Goal: Task Accomplishment & Management: Complete application form

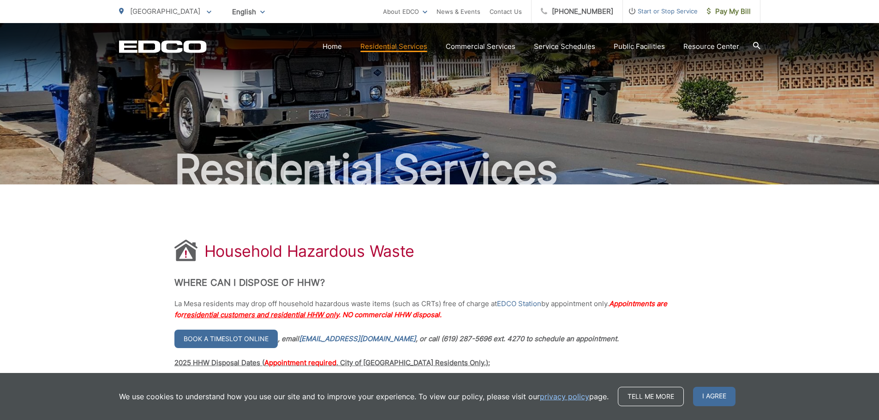
click at [173, 13] on span "[GEOGRAPHIC_DATA]" at bounding box center [165, 11] width 70 height 9
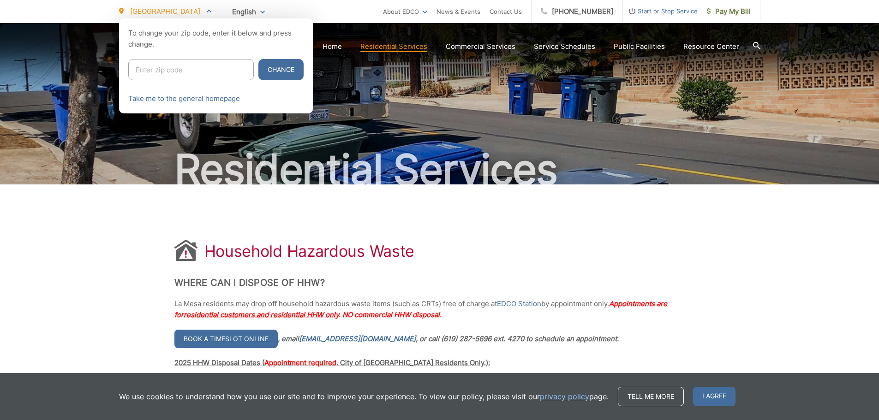
click at [166, 72] on input "Enter zip code" at bounding box center [190, 69] width 125 height 21
type input "91941"
click at [258, 59] on button "Change" at bounding box center [280, 69] width 45 height 21
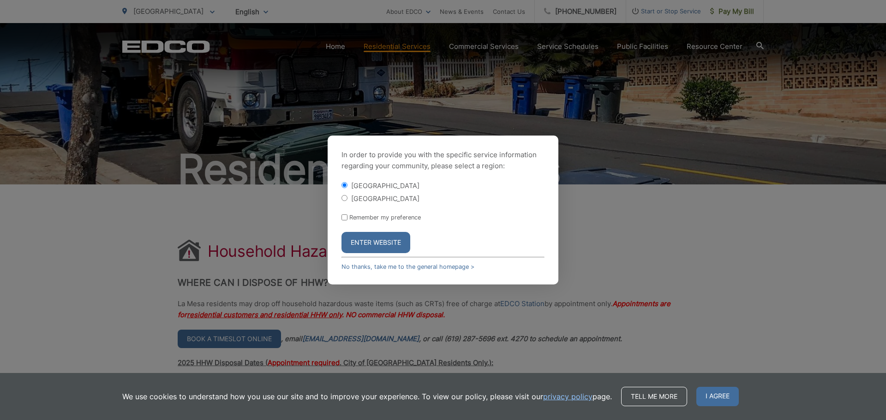
click at [370, 238] on button "Enter Website" at bounding box center [375, 242] width 69 height 21
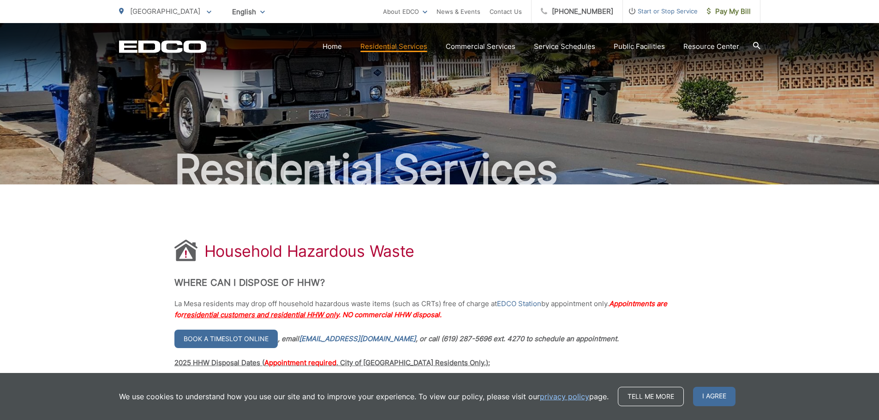
click at [155, 10] on span "[GEOGRAPHIC_DATA]" at bounding box center [165, 11] width 70 height 9
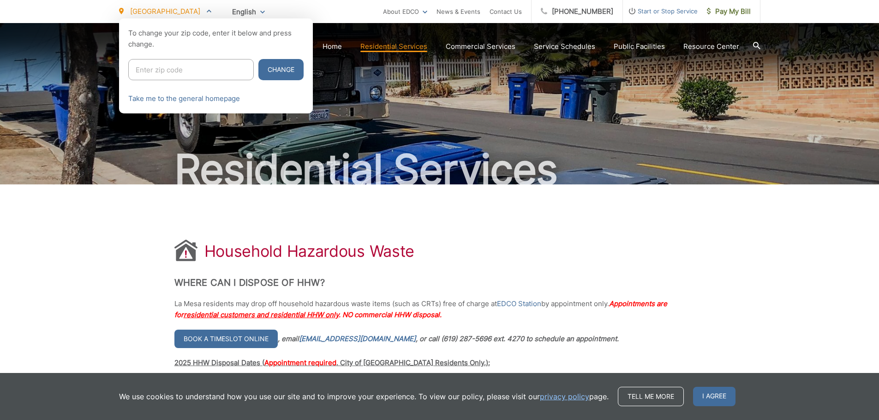
click at [171, 64] on input "Enter zip code" at bounding box center [190, 69] width 125 height 21
type input "1"
type input "91945"
click at [258, 59] on button "Change" at bounding box center [280, 69] width 45 height 21
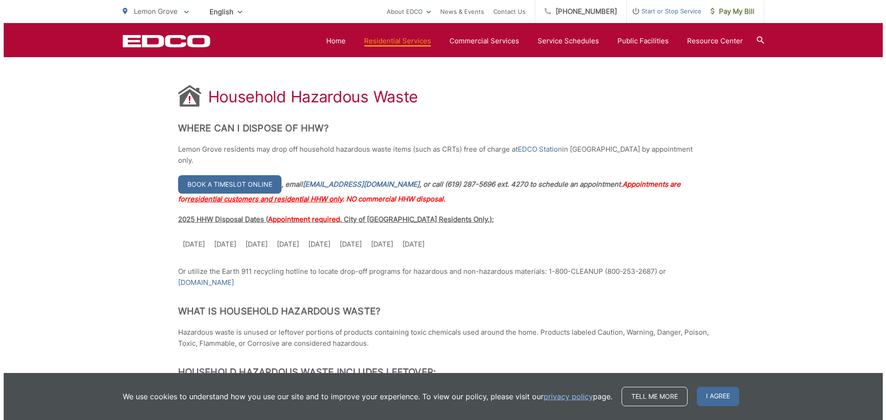
scroll to position [138, 0]
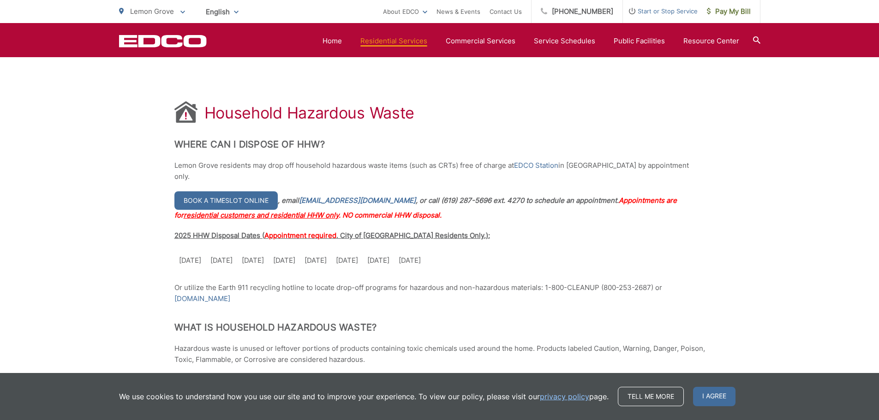
click at [221, 191] on link "Book a timeslot online" at bounding box center [225, 200] width 103 height 18
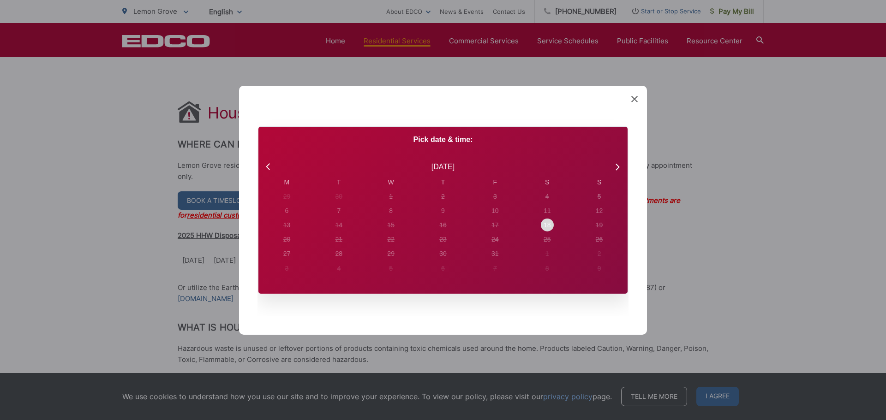
click at [536, 225] on div "18" at bounding box center [547, 225] width 52 height 14
radio input "true"
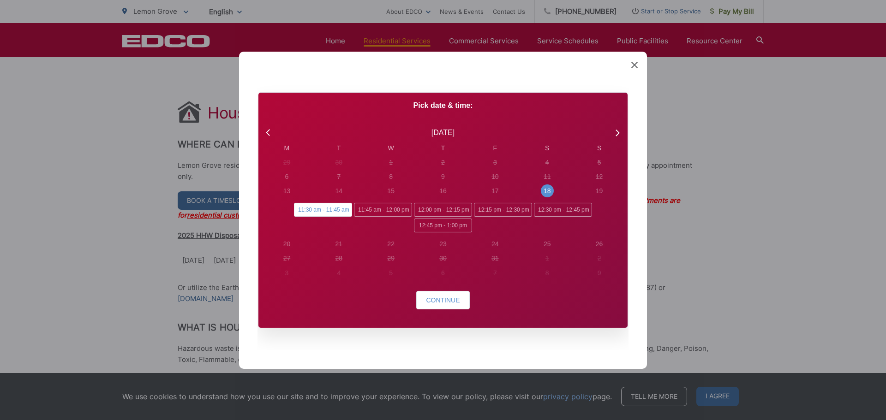
click at [332, 211] on span "11:30 am - 11:45 am" at bounding box center [323, 210] width 58 height 14
click at [300, 209] on input "11:30 am - 11:45 am" at bounding box center [297, 206] width 6 height 6
click at [451, 297] on span "Continue" at bounding box center [443, 300] width 34 height 7
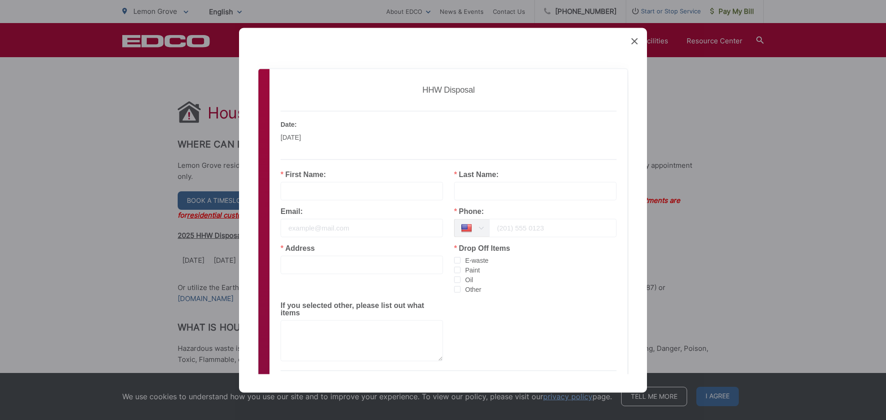
click at [316, 193] on input "text" at bounding box center [361, 191] width 162 height 18
click at [319, 191] on input "text" at bounding box center [361, 191] width 162 height 18
type input "JOANN"
type input "WEHNER"
click at [334, 235] on input "email" at bounding box center [361, 228] width 162 height 18
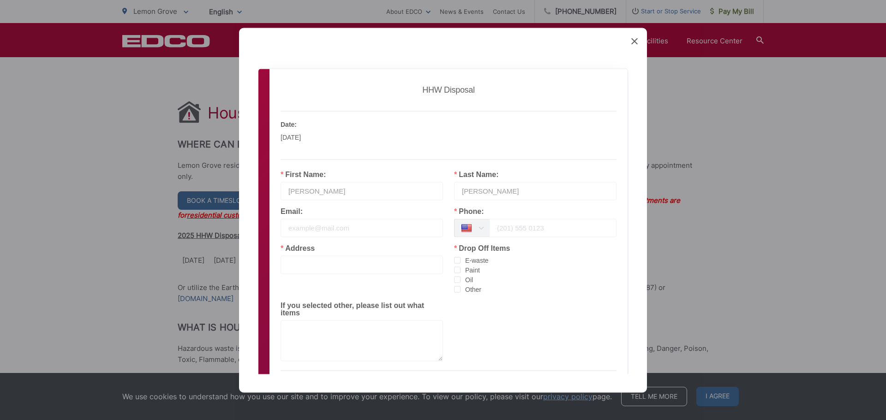
click at [308, 233] on input "email" at bounding box center [361, 228] width 162 height 18
click at [301, 232] on input "email" at bounding box center [361, 228] width 162 height 18
click at [550, 231] on input "tel" at bounding box center [552, 228] width 127 height 18
type input "6"
click at [456, 292] on span "checkbox-group" at bounding box center [457, 289] width 6 height 6
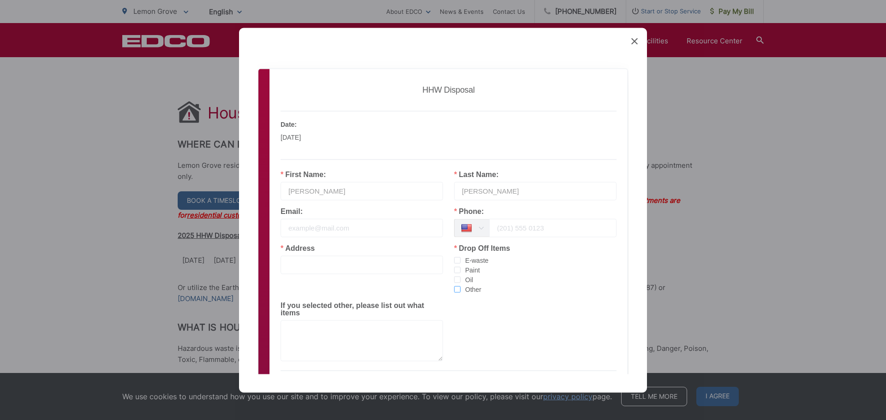
click at [460, 286] on input "Other" at bounding box center [460, 286] width 0 height 0
click at [317, 233] on input "email" at bounding box center [361, 228] width 162 height 18
type input "H"
type input "J"
type input "HUGHCLK@AOL.COM"
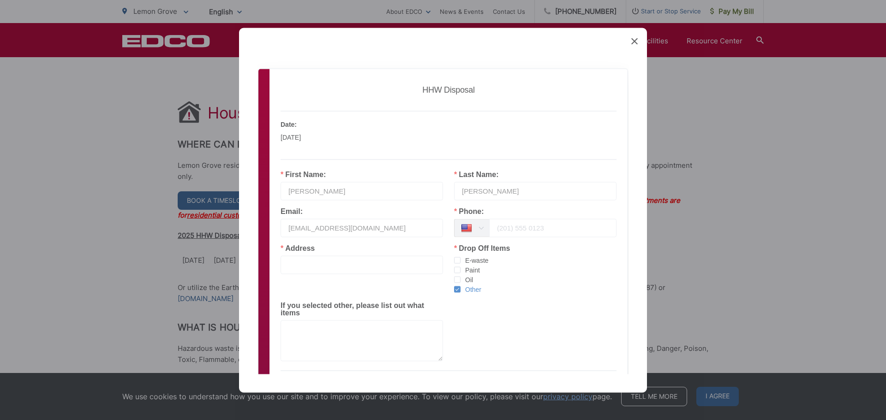
click at [520, 232] on input "tel" at bounding box center [552, 228] width 127 height 18
type input "619-415-5390"
click at [399, 240] on div "Email: HUGHCLK@AOL.COM" at bounding box center [361, 226] width 173 height 37
click at [334, 269] on input "text" at bounding box center [361, 265] width 162 height 18
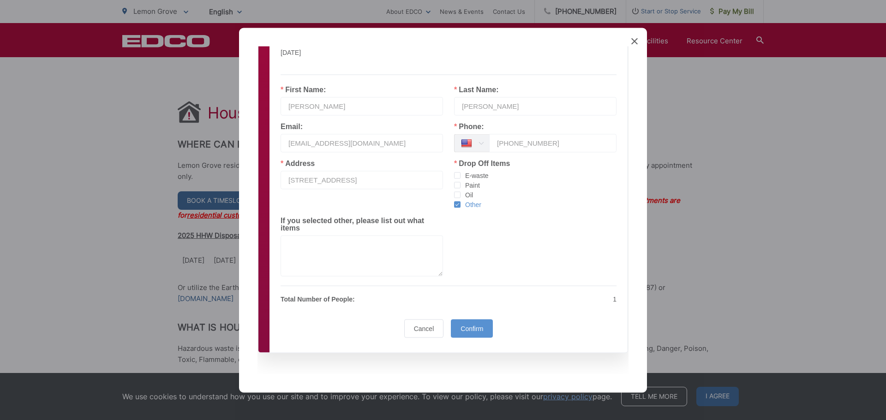
scroll to position [86, 0]
type input "7524 DAVIDSON AVE"
click at [314, 274] on textarea at bounding box center [361, 254] width 162 height 41
click at [355, 259] on textarea "-CHEMICHALS -FERTILIZERS" at bounding box center [361, 254] width 162 height 41
drag, startPoint x: 349, startPoint y: 251, endPoint x: 281, endPoint y: 250, distance: 67.8
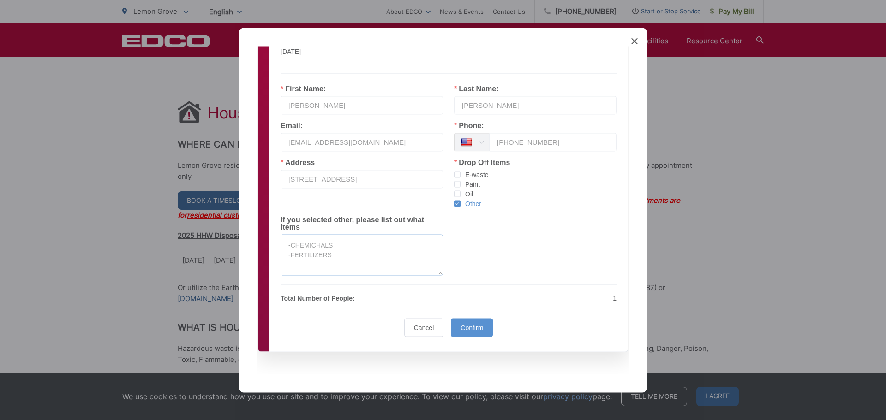
click at [281, 250] on textarea "-CHEMICHALS -FERTILIZERS" at bounding box center [361, 254] width 162 height 41
click at [340, 255] on textarea "-CHEMICHALS -FERTILIZERS" at bounding box center [361, 254] width 162 height 41
drag, startPoint x: 337, startPoint y: 254, endPoint x: 264, endPoint y: 259, distance: 73.0
click at [264, 259] on div "Book Appointment Bringing anyone with you? Number of Additional People: 1 1 Per…" at bounding box center [443, 166] width 370 height 369
paste textarea "fertiliser"
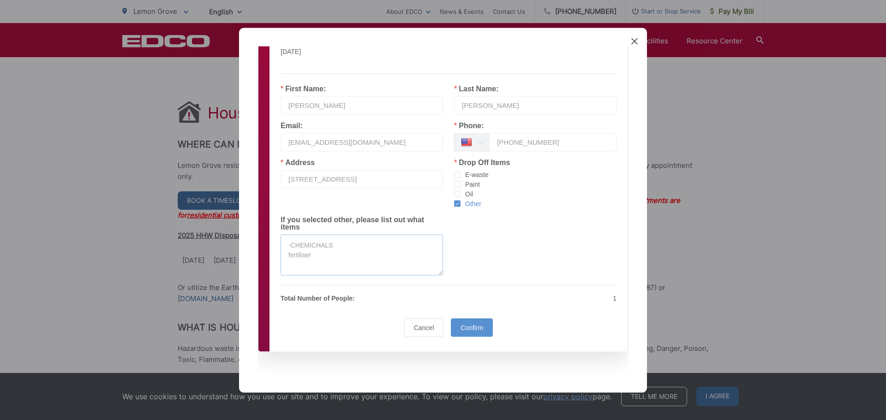
drag, startPoint x: 289, startPoint y: 255, endPoint x: 256, endPoint y: 298, distance: 54.1
click at [289, 256] on textarea "-CHEMICHALS fertiliser" at bounding box center [361, 254] width 162 height 41
type textarea "-CHEMICHALS -fertiliser"
click at [556, 270] on div "Address 7524 DAVIDSON AVE Drop Off Items E-waste Paint Oil Other If you selecte…" at bounding box center [448, 221] width 358 height 124
click at [470, 334] on div "Confirm" at bounding box center [472, 327] width 42 height 18
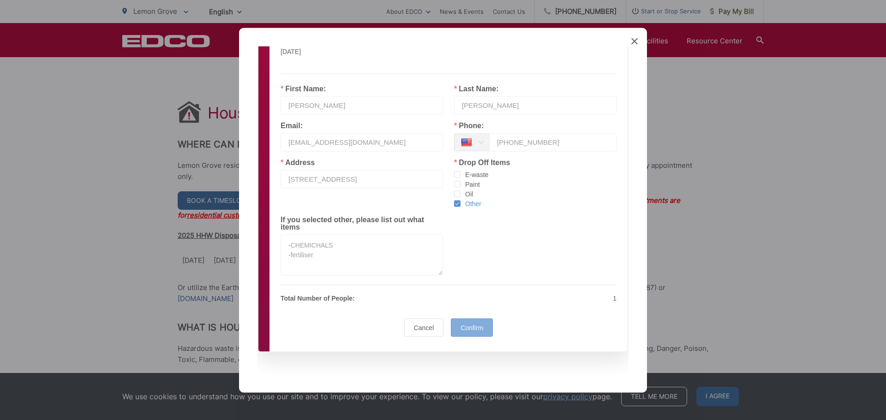
scroll to position [0, 0]
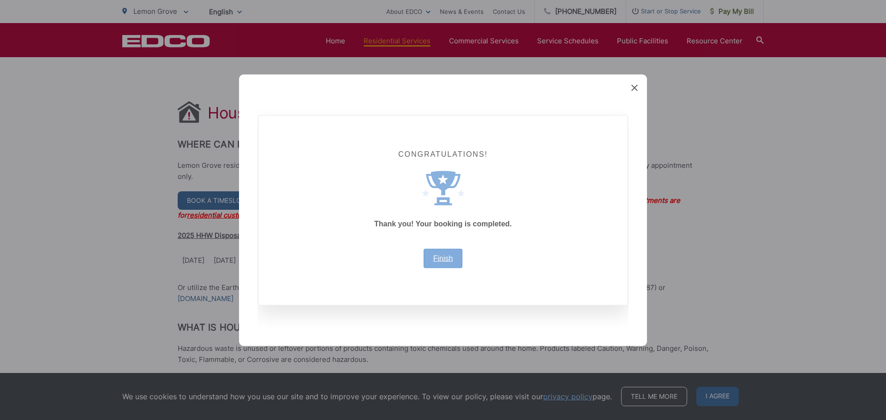
click at [452, 257] on link "Finish" at bounding box center [443, 258] width 20 height 7
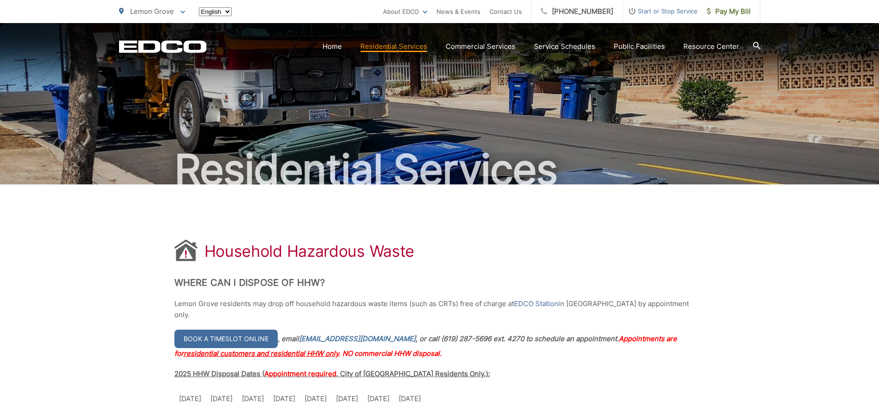
scroll to position [138, 0]
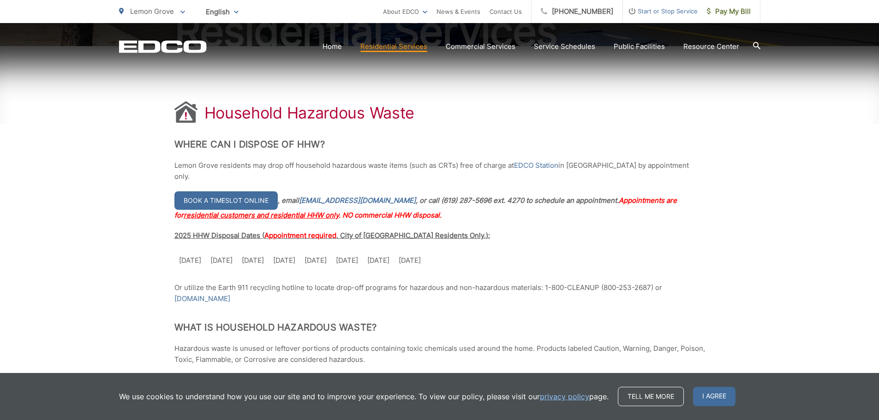
click at [216, 191] on link "Book a timeslot online" at bounding box center [225, 200] width 103 height 18
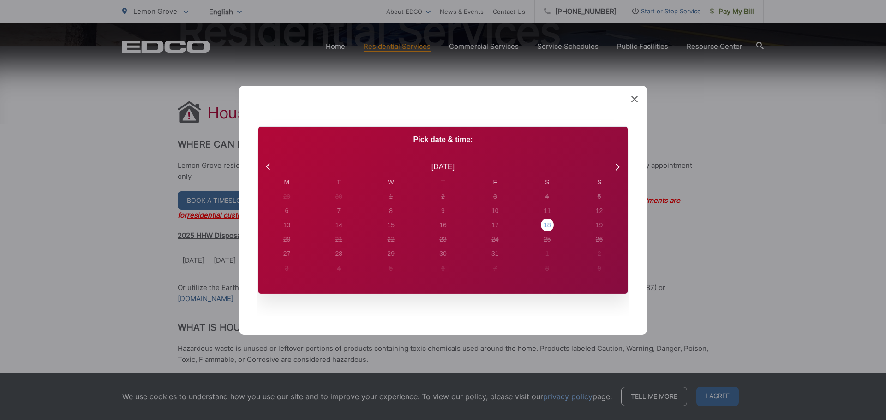
click at [545, 220] on div "18" at bounding box center [546, 225] width 7 height 10
radio input "true"
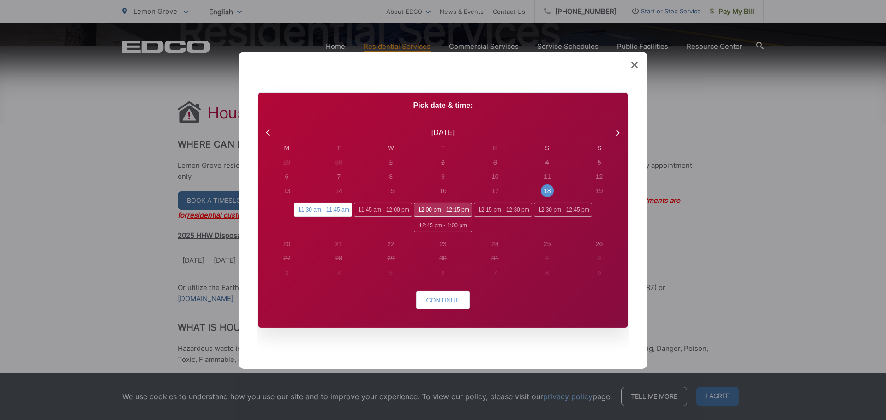
click at [435, 207] on span "12:00 pm - 12:15 pm" at bounding box center [443, 210] width 58 height 14
click at [420, 207] on input "12:00 pm - 12:15 pm" at bounding box center [417, 206] width 6 height 6
radio input "true"
radio input "false"
click at [450, 304] on span "Continue" at bounding box center [443, 300] width 34 height 7
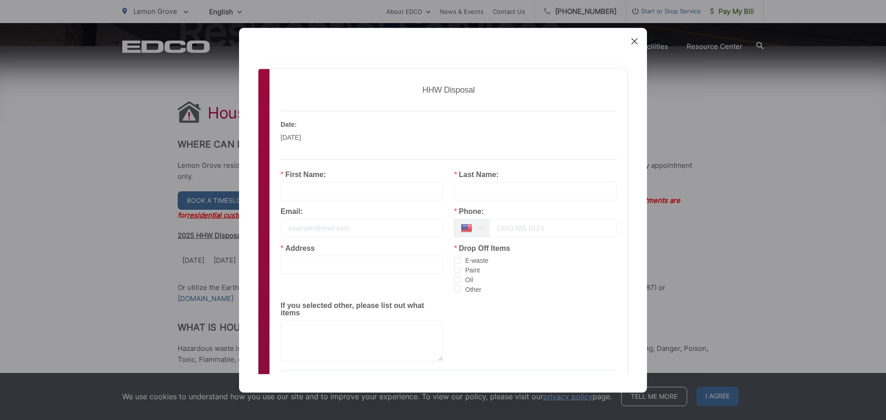
click at [323, 185] on div "First Name:" at bounding box center [361, 186] width 162 height 30
click at [323, 186] on input "text" at bounding box center [361, 191] width 162 height 18
type input "D"
type input "MCWILLIAMS"
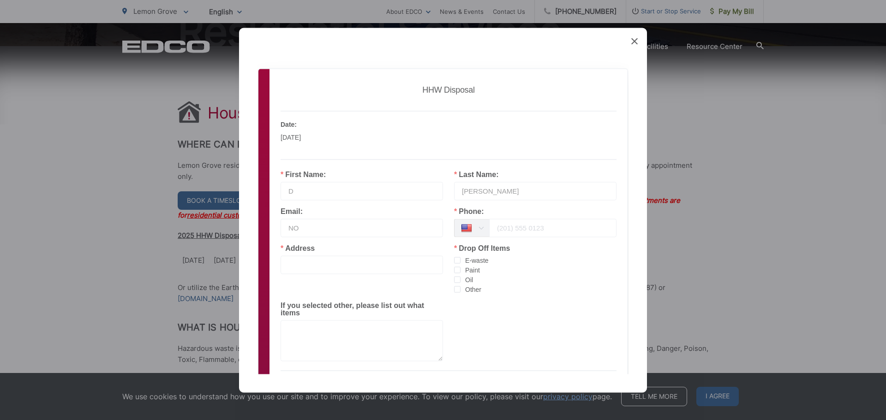
type input "NOEMAIL@EDCO.COM"
click at [506, 235] on input "tel" at bounding box center [552, 228] width 127 height 18
drag, startPoint x: 501, startPoint y: 221, endPoint x: 502, endPoint y: 232, distance: 11.6
click at [502, 221] on input "619460" at bounding box center [552, 228] width 127 height 18
click at [506, 231] on input "619460" at bounding box center [552, 228] width 127 height 18
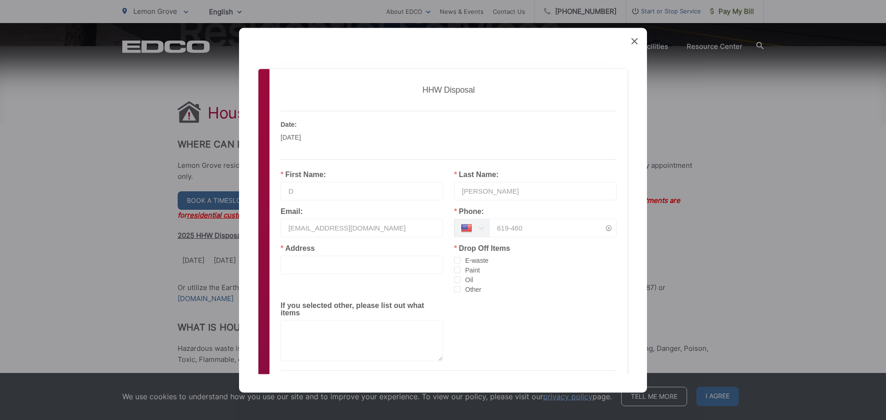
click at [539, 224] on input "619-460" at bounding box center [552, 228] width 127 height 18
type input "619-460-6039"
click at [360, 265] on input "text" at bounding box center [361, 265] width 162 height 18
type input "7140 MT VERNON ST, LEMON GROVE"
click at [465, 266] on span "Paint" at bounding box center [469, 270] width 19 height 9
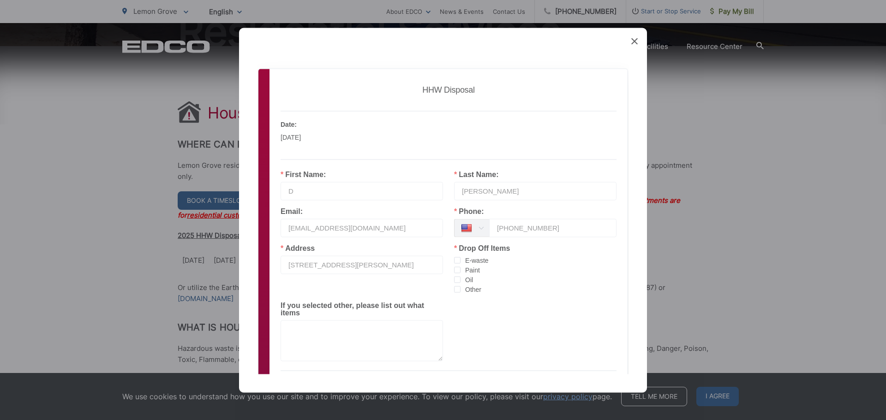
click at [460, 267] on input "Paint" at bounding box center [460, 267] width 0 height 0
click at [464, 291] on span "Other" at bounding box center [470, 289] width 21 height 9
click at [460, 286] on input "Other" at bounding box center [460, 286] width 0 height 0
click at [357, 345] on textarea at bounding box center [361, 340] width 162 height 41
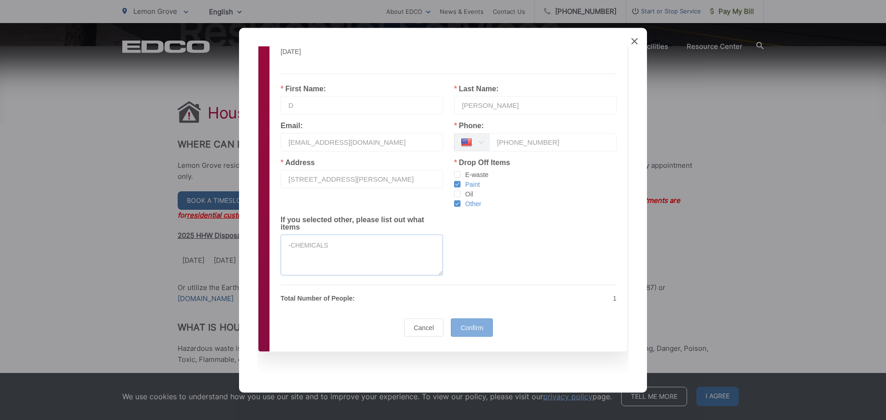
type textarea "-CHEMICALS"
click at [474, 322] on div "Confirm" at bounding box center [472, 327] width 42 height 18
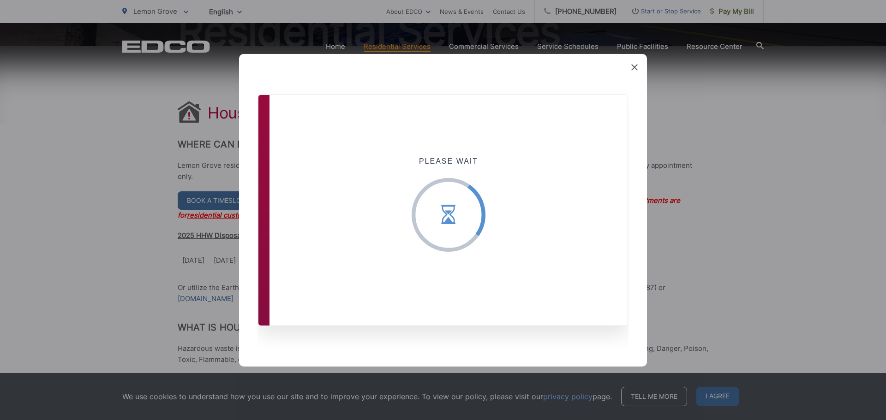
scroll to position [0, 0]
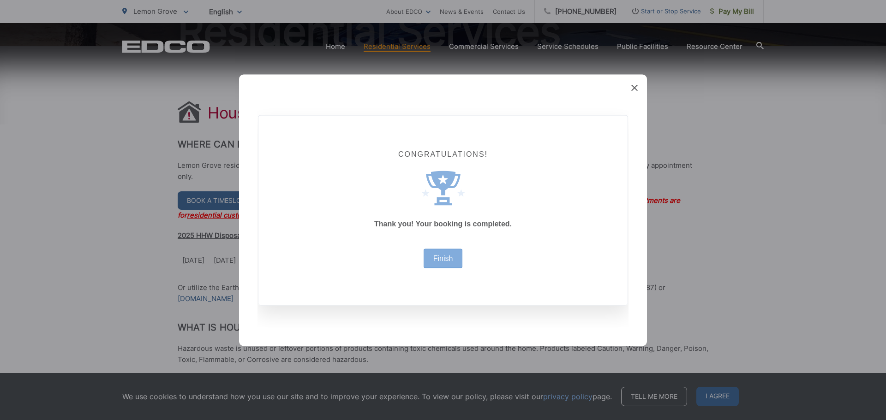
click at [453, 254] on div "Finish" at bounding box center [442, 258] width 39 height 19
click at [437, 252] on div "Finish" at bounding box center [442, 258] width 39 height 19
click at [439, 256] on link "Finish" at bounding box center [443, 258] width 20 height 7
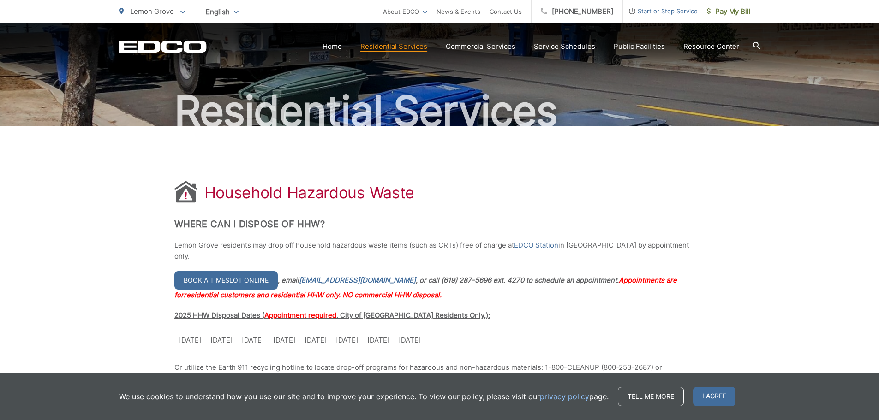
scroll to position [61, 0]
